Goal: Information Seeking & Learning: Learn about a topic

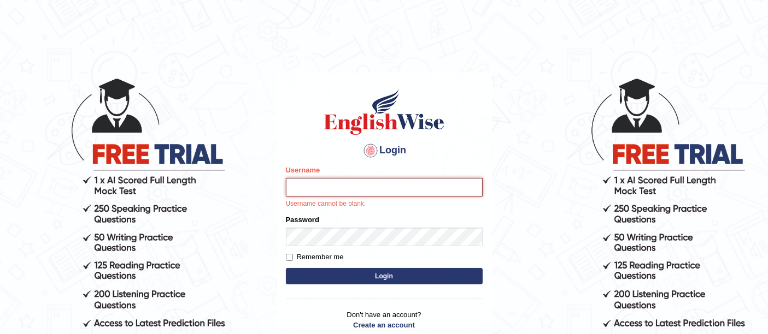
type input "Vijay1"
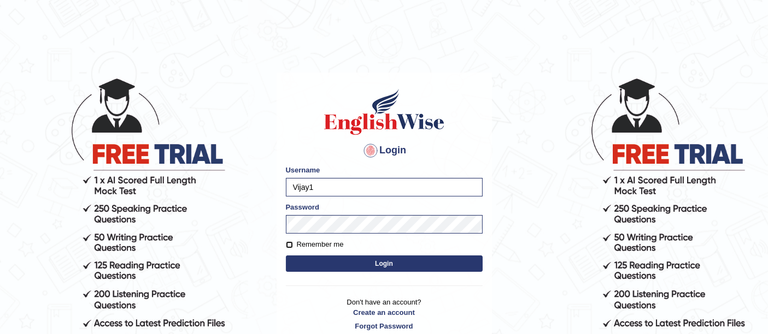
click at [291, 243] on input "Remember me" at bounding box center [289, 245] width 7 height 7
checkbox input "true"
click at [344, 257] on button "Login" at bounding box center [384, 264] width 197 height 16
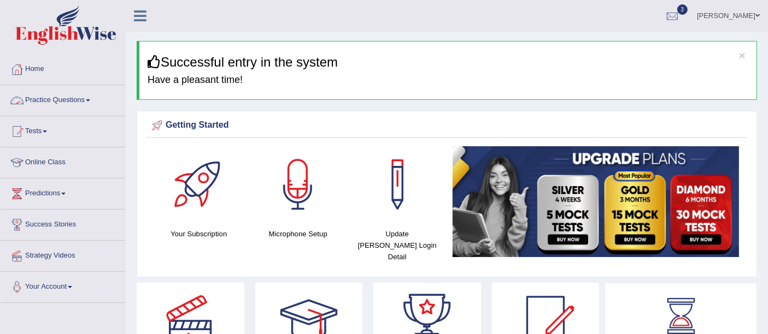
click at [51, 92] on link "Practice Questions" at bounding box center [63, 98] width 125 height 27
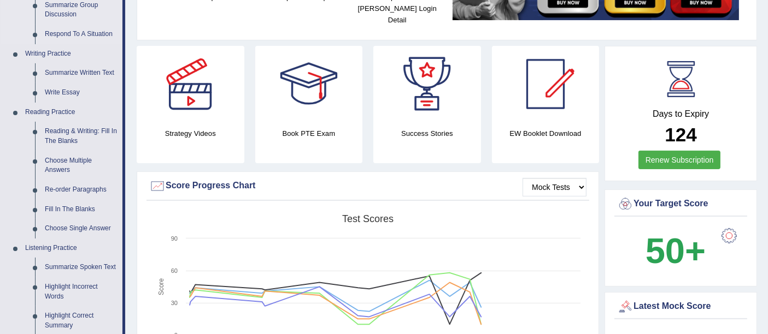
scroll to position [238, 0]
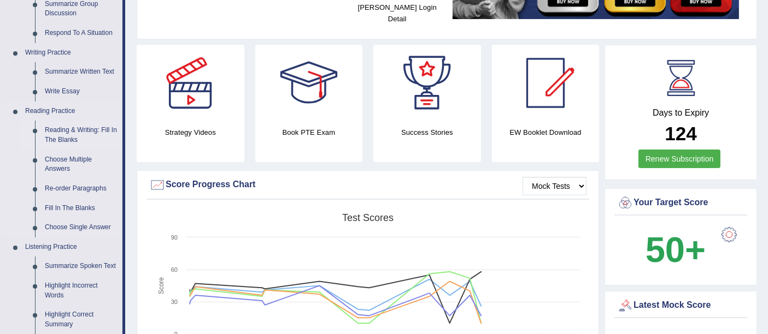
click at [89, 132] on link "Reading & Writing: Fill In The Blanks" at bounding box center [81, 135] width 83 height 29
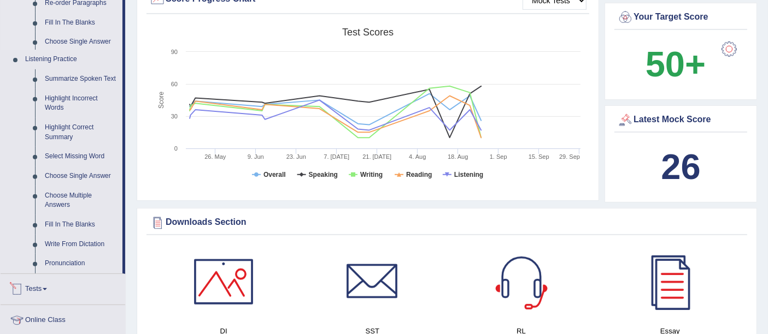
scroll to position [808, 0]
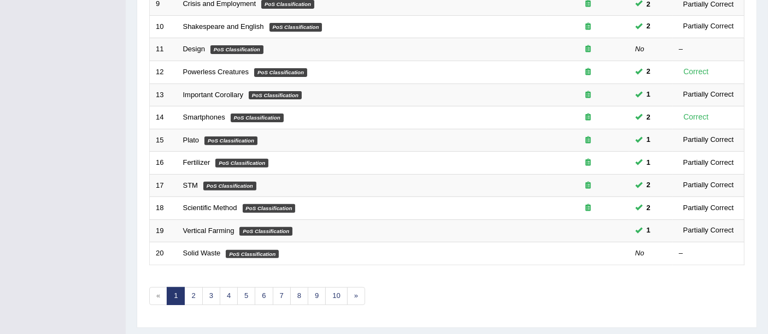
scroll to position [385, 0]
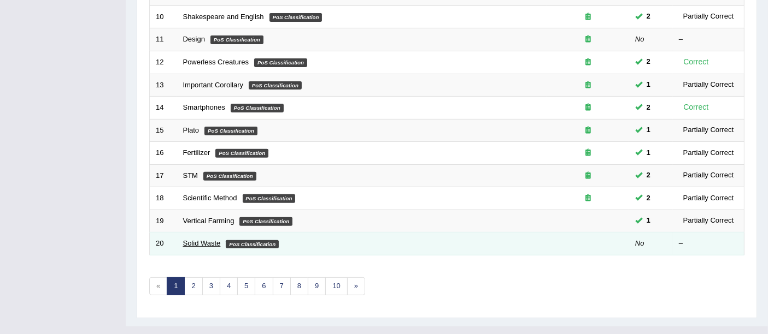
click at [205, 239] on link "Solid Waste" at bounding box center [202, 243] width 38 height 8
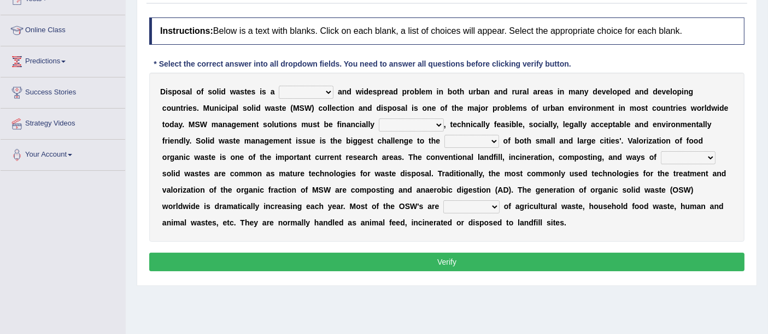
scroll to position [131, 0]
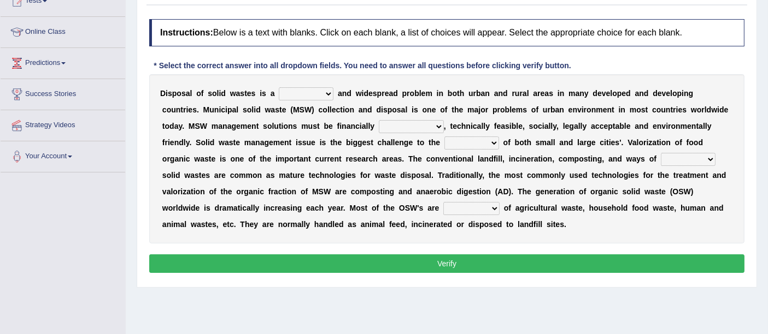
click at [325, 95] on select "slanting stinging stalling shafting" at bounding box center [306, 93] width 55 height 13
select select "slanting"
click at [279, 87] on select "slanting stinging stalling shafting" at bounding box center [306, 93] width 55 height 13
click at [318, 96] on select "slanting stinging stalling shafting" at bounding box center [306, 93] width 55 height 13
click at [356, 114] on div "D i s p o s a l o f s o l i d w a s t e s i s a slanting stinging stalling shaf…" at bounding box center [446, 158] width 595 height 169
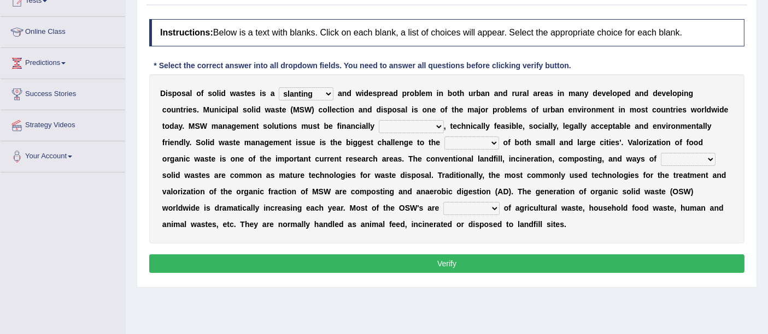
click at [408, 123] on select "unattainable sustainable objectionable treasonable" at bounding box center [411, 126] width 65 height 13
select select "sustainable"
click at [379, 120] on select "unattainable sustainable objectionable treasonable" at bounding box center [411, 126] width 65 height 13
click at [463, 141] on select "plants culture authorities history" at bounding box center [471, 143] width 55 height 13
select select "authorities"
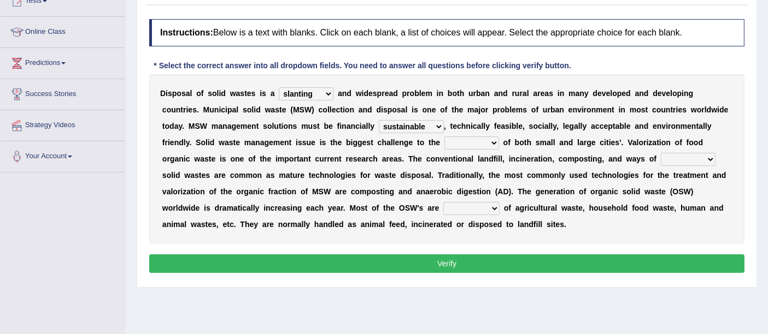
click at [444, 137] on select "plants culture authorities history" at bounding box center [471, 143] width 55 height 13
click at [661, 155] on select "reserving preserving deserving handling" at bounding box center [688, 159] width 55 height 13
select select "preserving"
click at [661, 153] on select "reserving preserving deserving handling" at bounding box center [688, 159] width 55 height 13
click at [443, 213] on select "composed disposed composing disposing" at bounding box center [471, 208] width 56 height 13
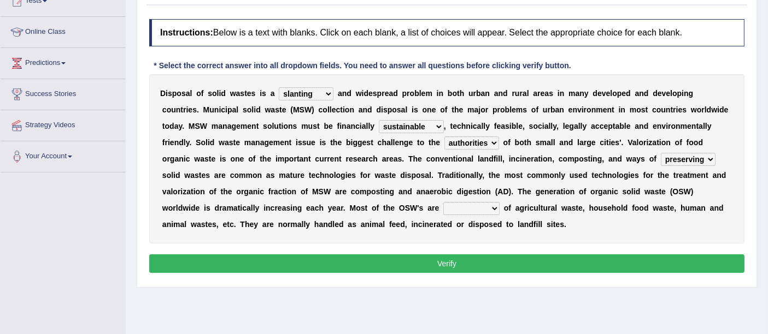
select select "disposed"
click at [443, 202] on select "composed disposed composing disposing" at bounding box center [471, 208] width 56 height 13
click at [398, 264] on button "Verify" at bounding box center [446, 264] width 595 height 19
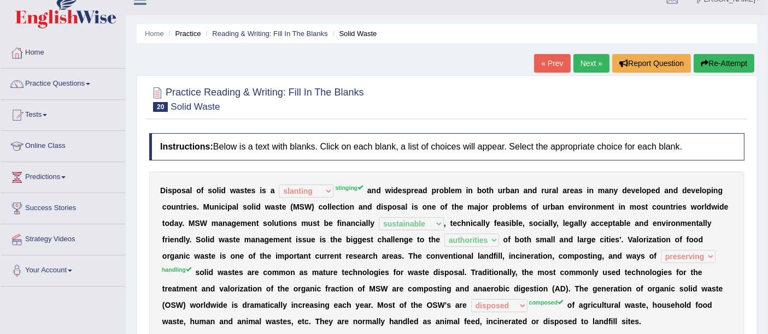
scroll to position [14, 0]
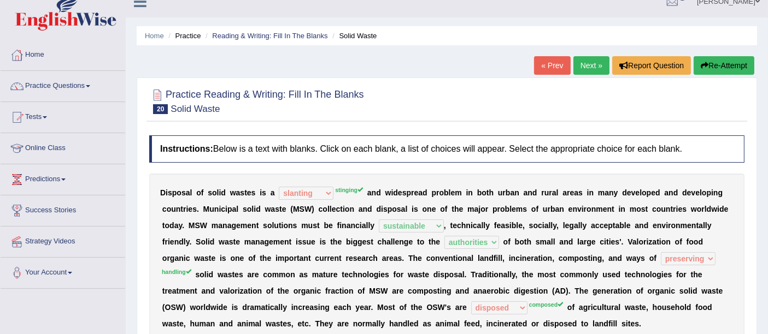
click at [715, 65] on button "Re-Attempt" at bounding box center [723, 65] width 61 height 19
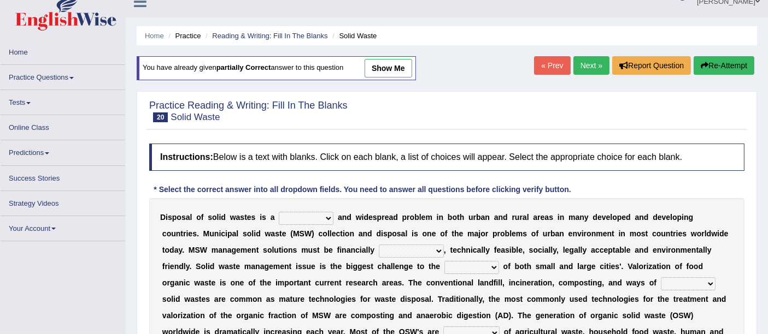
click at [593, 72] on link "Next »" at bounding box center [591, 65] width 36 height 19
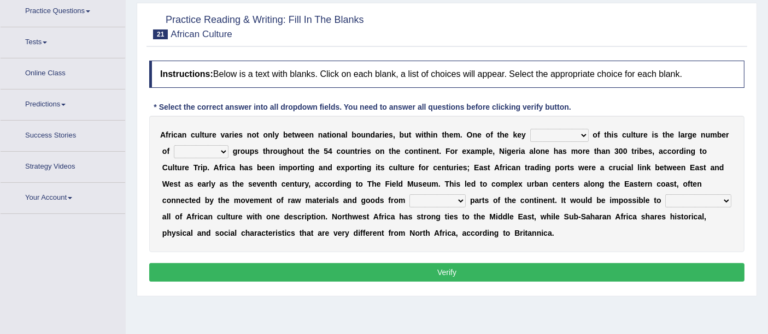
scroll to position [98, 0]
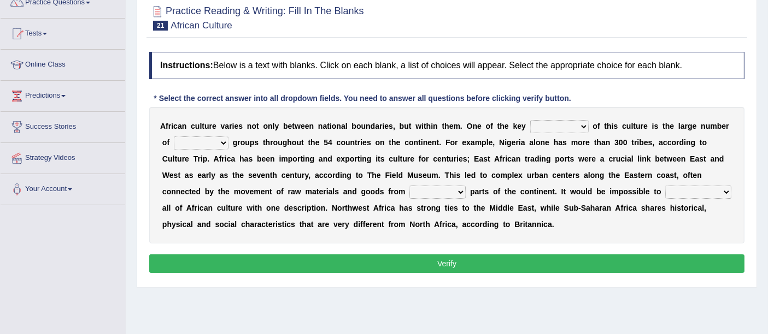
click at [584, 127] on select "conjectures features issues doubts" at bounding box center [559, 126] width 58 height 13
select select "features"
click at [530, 120] on select "conjectures features issues doubts" at bounding box center [559, 126] width 58 height 13
click at [221, 144] on select "ethic ethnic eugenic epic" at bounding box center [201, 143] width 55 height 13
select select "ethic"
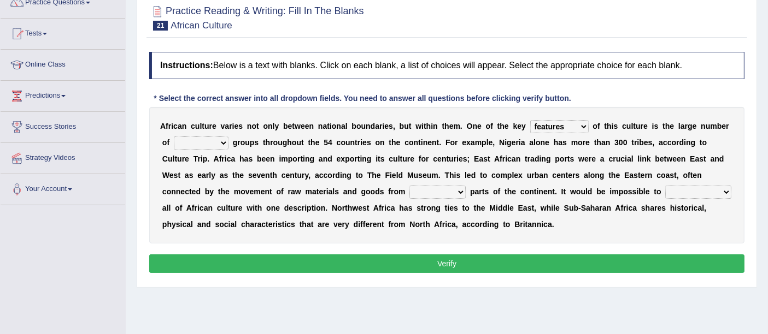
click at [174, 137] on select "ethic ethnic eugenic epic" at bounding box center [201, 143] width 55 height 13
click at [462, 191] on select "forelocked interlocked unlocked landlocked" at bounding box center [437, 192] width 56 height 13
drag, startPoint x: 476, startPoint y: 205, endPoint x: 456, endPoint y: 191, distance: 24.3
click at [456, 191] on div "A f r i c a n c u l t u r e v a r i e s n o t o n l y b e t w e e n n a t i o n…" at bounding box center [446, 175] width 595 height 137
click at [456, 191] on select "forelocked interlocked unlocked landlocked" at bounding box center [437, 192] width 56 height 13
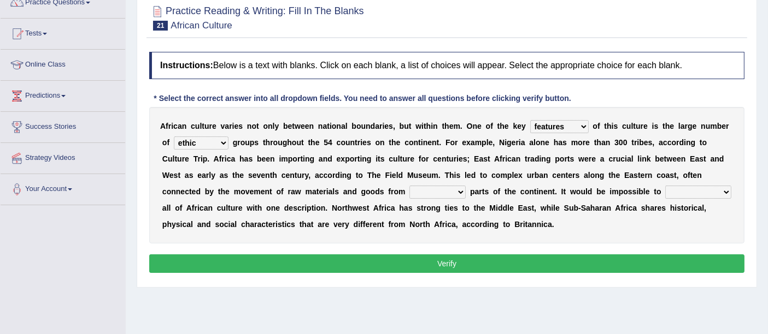
select select "forelocked"
click at [409, 186] on select "forelocked interlocked unlocked landlocked" at bounding box center [437, 192] width 56 height 13
click at [720, 192] on select "characterize conceptualize symbolize synthesize" at bounding box center [698, 192] width 66 height 13
select select "symbolize"
click at [665, 186] on select "characterize conceptualize symbolize synthesize" at bounding box center [698, 192] width 66 height 13
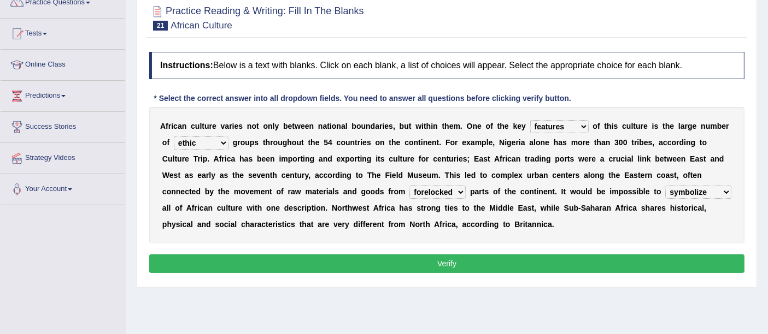
click at [632, 267] on button "Verify" at bounding box center [446, 264] width 595 height 19
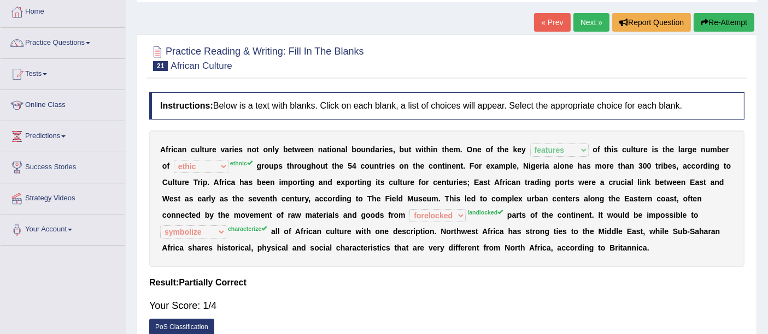
scroll to position [0, 0]
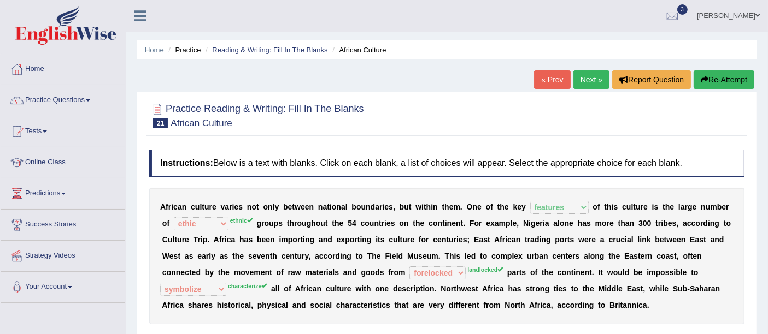
click at [585, 86] on link "Next »" at bounding box center [591, 79] width 36 height 19
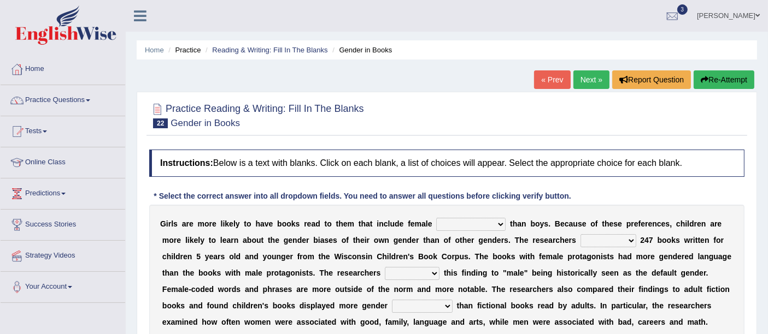
scroll to position [87, 0]
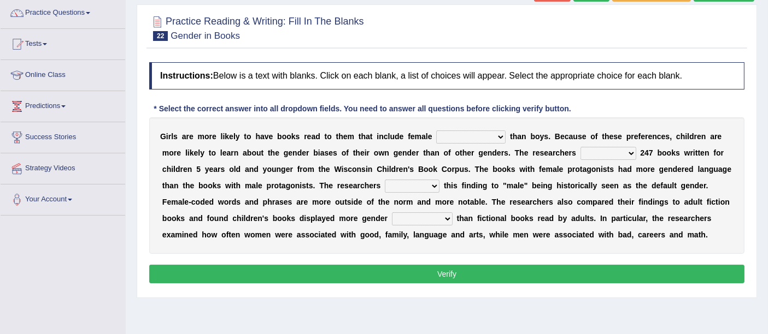
click at [497, 140] on select "protagonists cosmogonists agonists expressionists" at bounding box center [470, 137] width 69 height 13
click at [509, 30] on div at bounding box center [446, 27] width 595 height 33
click at [501, 134] on select "protagonists cosmogonists agonists expressionists" at bounding box center [470, 137] width 69 height 13
click at [504, 135] on select "protagonists cosmogonists agonists expressionists" at bounding box center [470, 137] width 69 height 13
click at [501, 132] on select "protagonists cosmogonists agonists expressionists" at bounding box center [470, 137] width 69 height 13
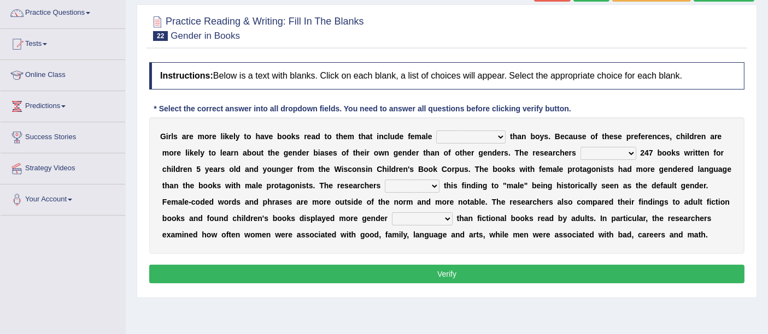
click at [494, 142] on select "protagonists cosmogonists agonists expressionists" at bounding box center [470, 137] width 69 height 13
click at [496, 139] on select "protagonists cosmogonists agonists expressionists" at bounding box center [470, 137] width 69 height 13
click at [501, 137] on select "protagonists cosmogonists agonists expressionists" at bounding box center [470, 137] width 69 height 13
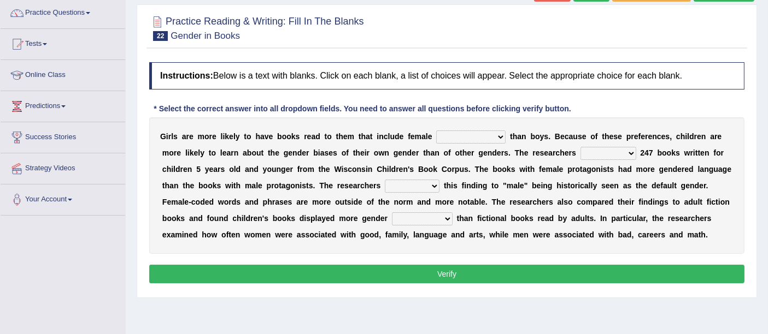
click at [436, 131] on select "protagonists cosmogonists agonists expressionists" at bounding box center [470, 137] width 69 height 13
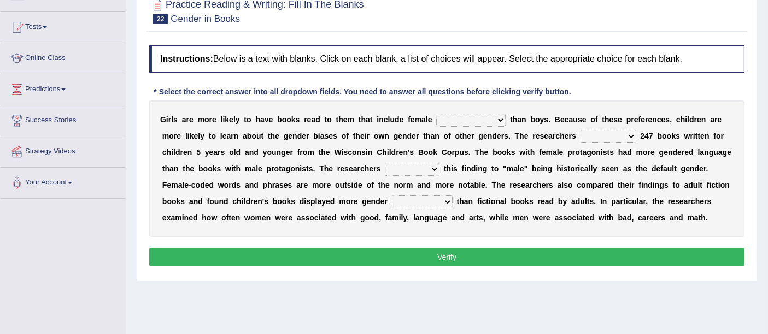
scroll to position [98, 0]
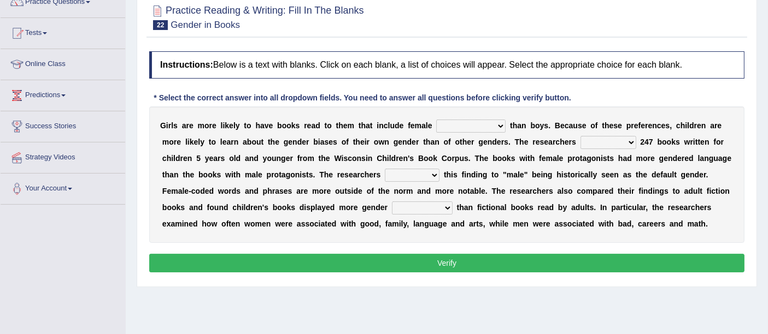
click at [520, 132] on div "G i r l s a r e m o r e l i k e l y t o h a v e b o o k s r e a d t o t h e m t…" at bounding box center [446, 175] width 595 height 137
click at [501, 131] on select "protagonists cosmogonists agonists expressionists" at bounding box center [470, 126] width 69 height 13
